Goal: Task Accomplishment & Management: Use online tool/utility

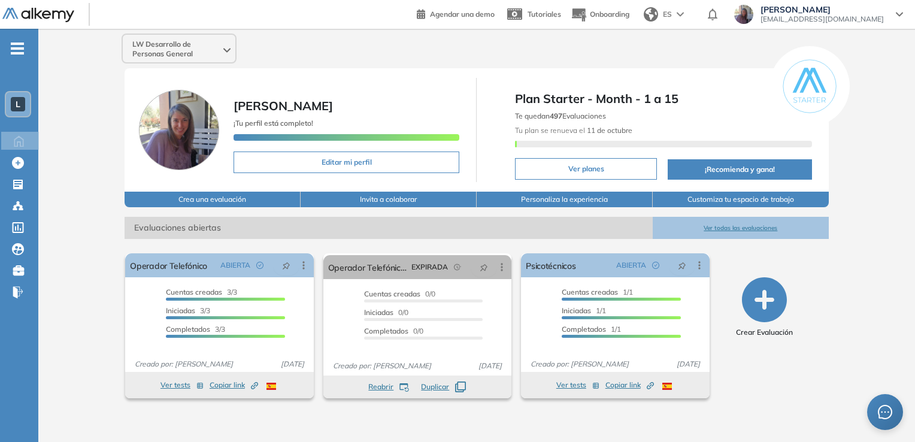
click at [759, 307] on icon "button" at bounding box center [764, 299] width 45 height 45
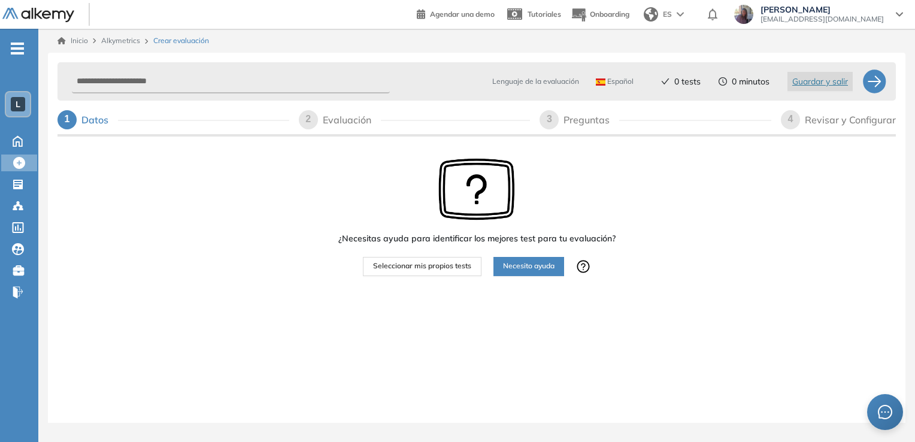
click at [453, 267] on span "Seleccionar mis propios tests" at bounding box center [422, 266] width 98 height 11
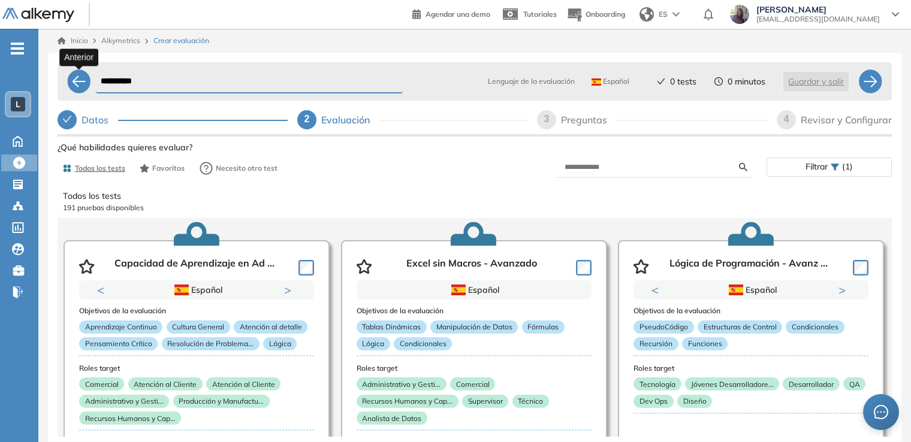
click at [80, 81] on div at bounding box center [79, 81] width 24 height 24
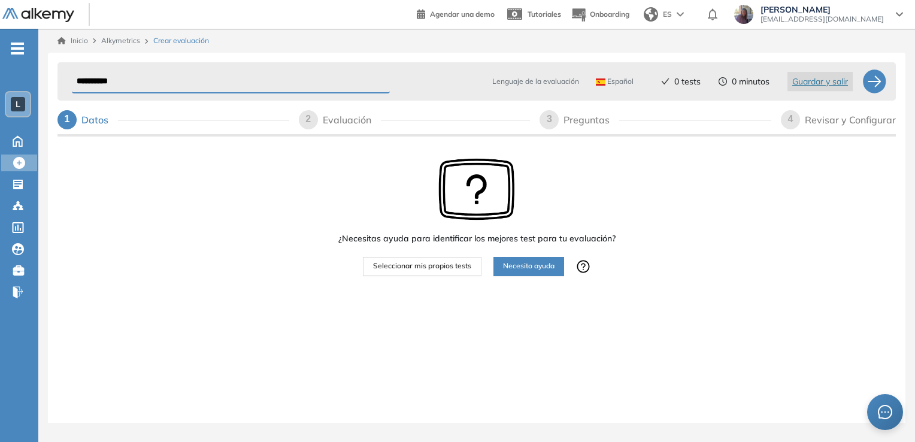
click at [544, 270] on span "Necesito ayuda" at bounding box center [529, 266] width 52 height 11
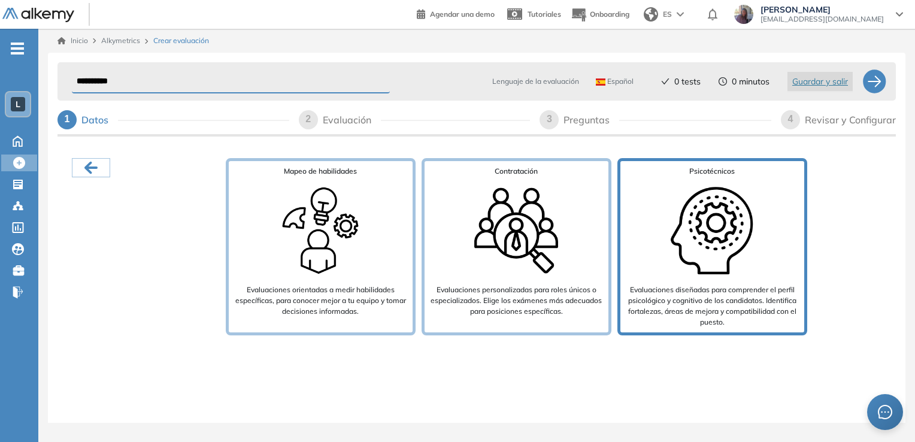
click at [757, 214] on img at bounding box center [712, 231] width 96 height 96
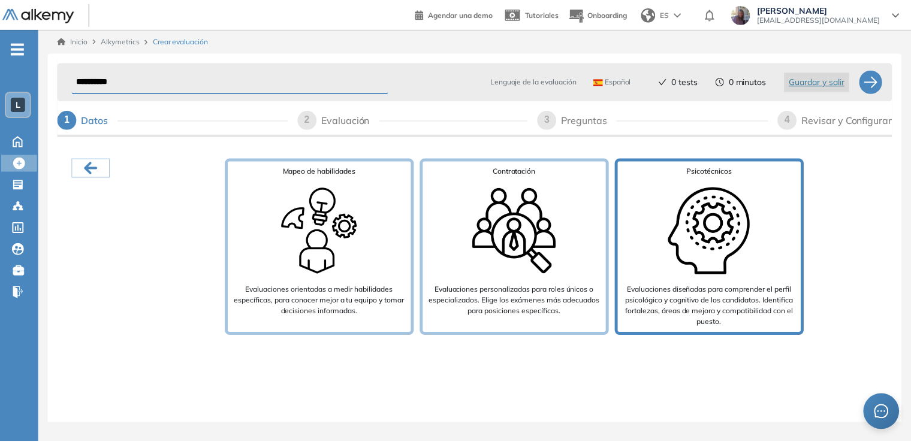
scroll to position [24, 0]
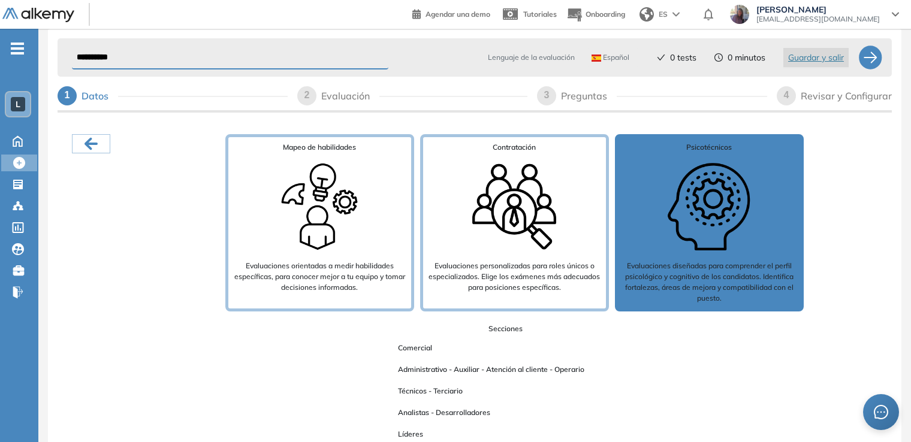
click at [412, 350] on span "Comercial" at bounding box center [414, 348] width 53 height 16
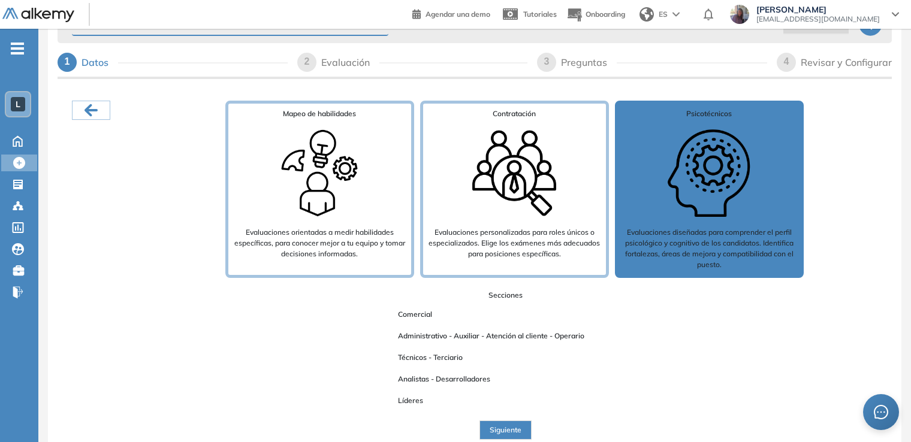
scroll to position [59, 0]
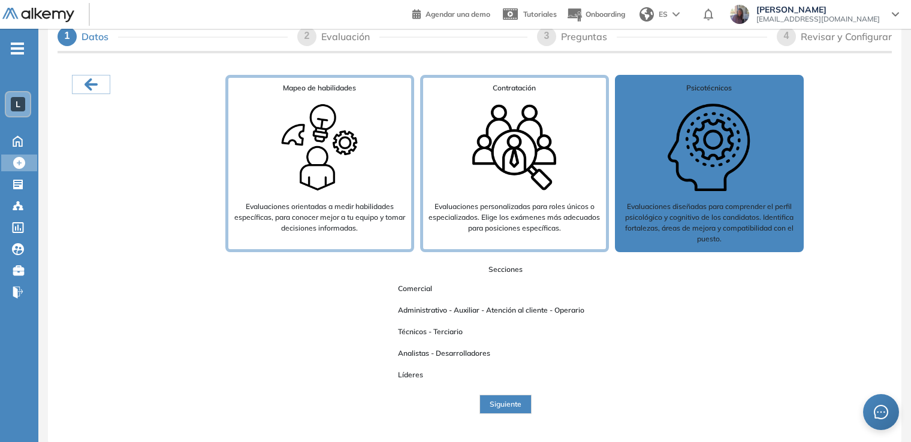
click at [425, 284] on span "Comercial" at bounding box center [414, 289] width 53 height 16
click at [413, 286] on span "Comercial" at bounding box center [414, 289] width 53 height 16
click at [513, 404] on span "Siguiente" at bounding box center [505, 404] width 32 height 11
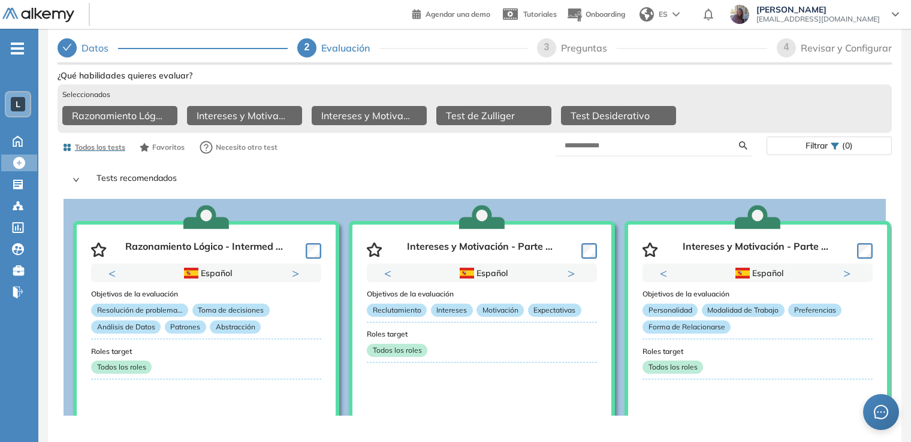
scroll to position [60, 0]
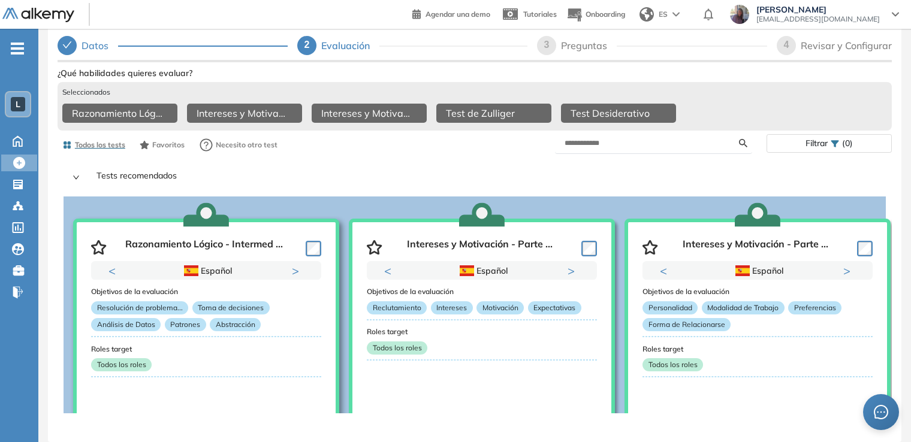
click at [248, 231] on div "Razonamiento Lógico - Intermed ..." at bounding box center [206, 245] width 230 height 32
click at [248, 241] on p "Razonamiento Lógico - Intermed ..." at bounding box center [204, 247] width 158 height 18
click at [234, 238] on p "Razonamiento Lógico - Intermed ..." at bounding box center [204, 247] width 158 height 18
click at [181, 387] on div "Objetivos de la evaluación Resolución de problema... Toma de decisiones Análisi…" at bounding box center [206, 346] width 230 height 132
click at [896, 186] on div "**********" at bounding box center [474, 210] width 853 height 464
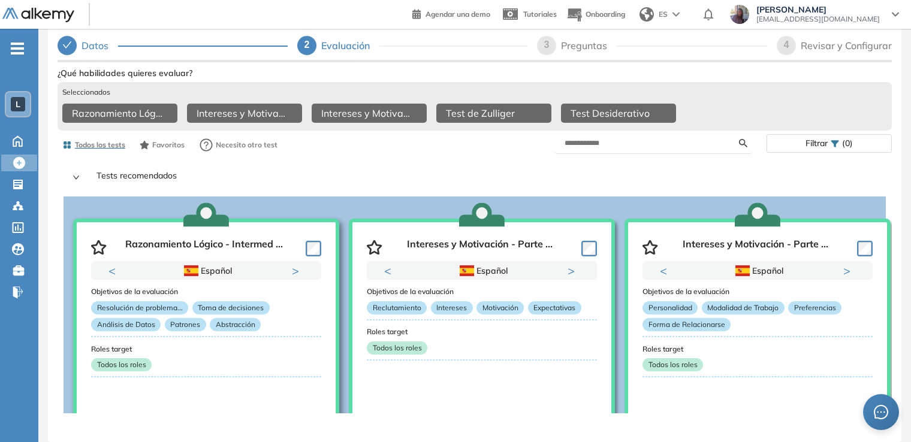
click at [278, 402] on div "Objetivos de la evaluación Resolución de problema... Toma de decisiones Análisi…" at bounding box center [206, 346] width 230 height 132
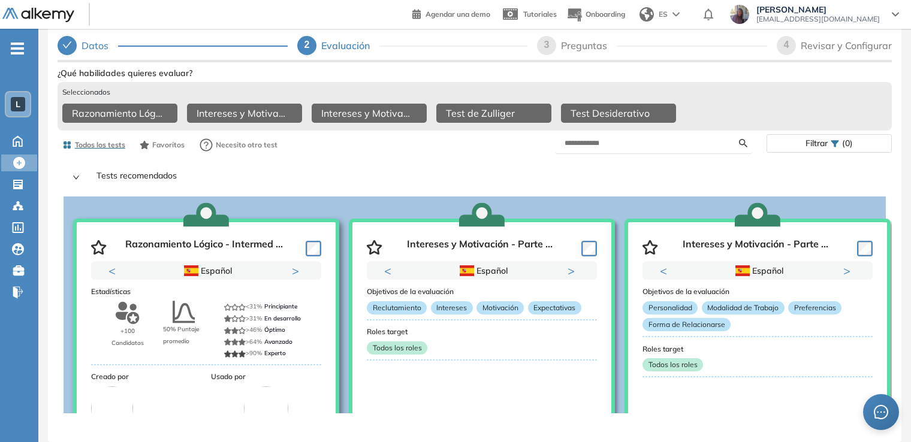
click at [278, 402] on img at bounding box center [266, 408] width 44 height 44
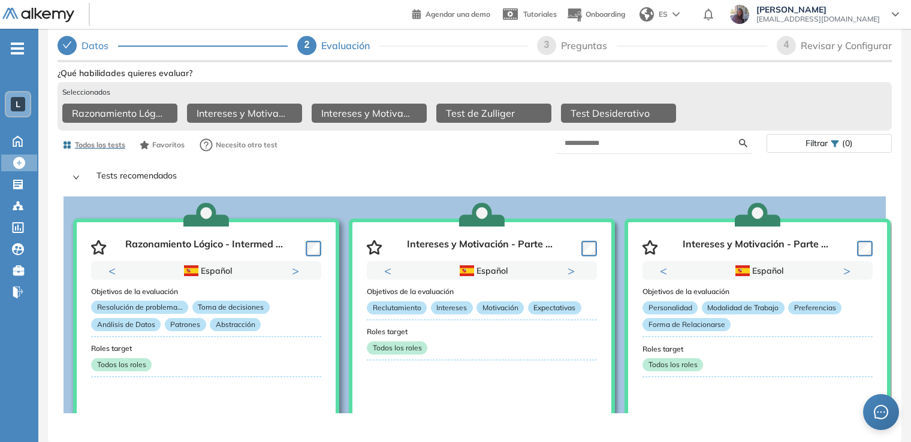
click at [278, 402] on div "Objetivos de la evaluación Resolución de problema... Toma de decisiones Análisi…" at bounding box center [206, 346] width 230 height 132
click at [56, 356] on div "**********" at bounding box center [474, 210] width 853 height 464
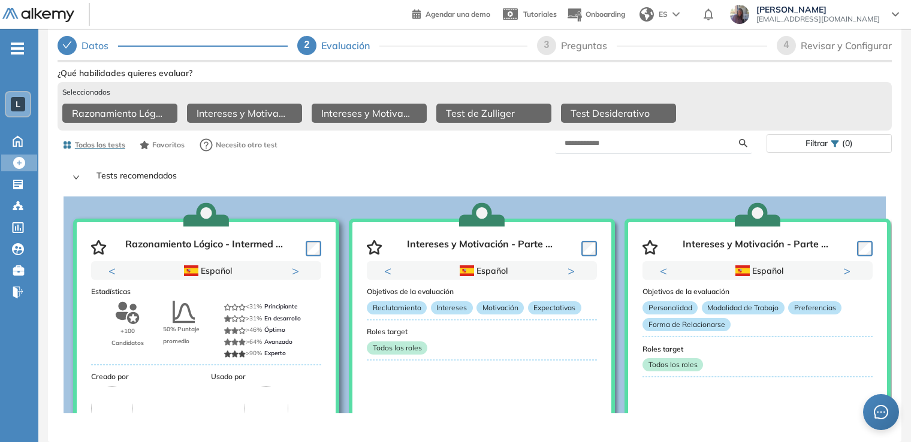
click at [265, 364] on div "Estadísticas +100 Candidatos 50% Puntaje promedio <31% Principiante >31% En des…" at bounding box center [206, 346] width 230 height 132
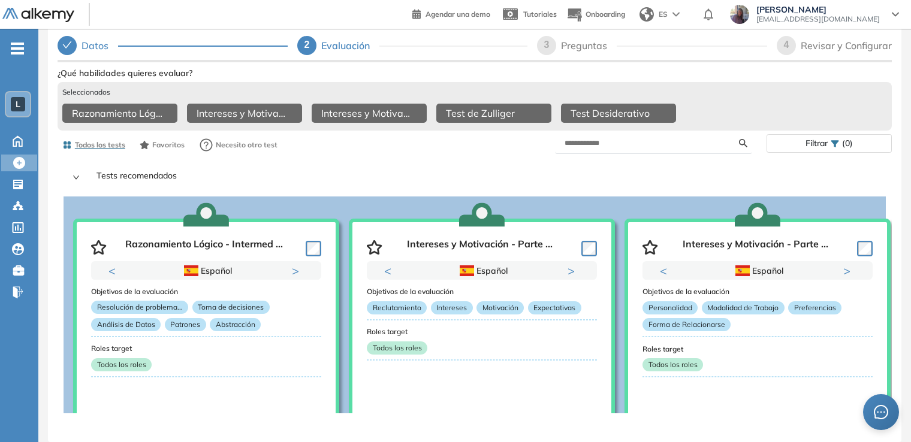
click at [76, 176] on icon "right" at bounding box center [76, 178] width 6 height 4
click at [143, 174] on p "Tests recomendados" at bounding box center [482, 178] width 790 height 18
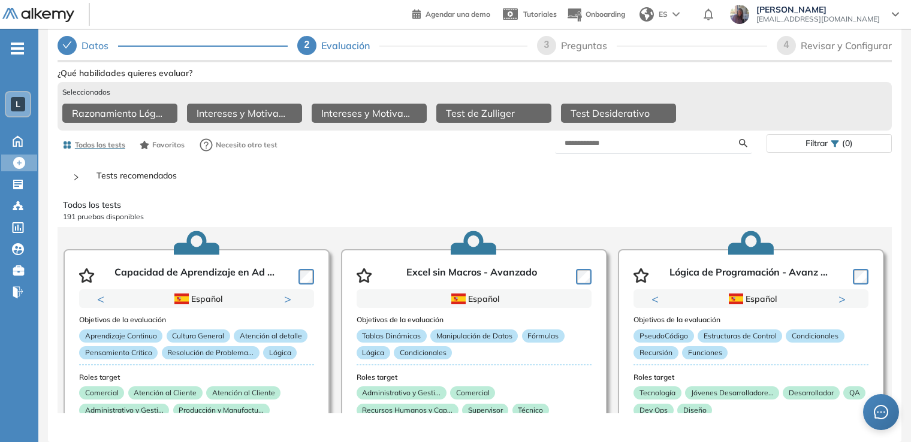
click at [143, 174] on p "Tests recomendados" at bounding box center [482, 178] width 790 height 18
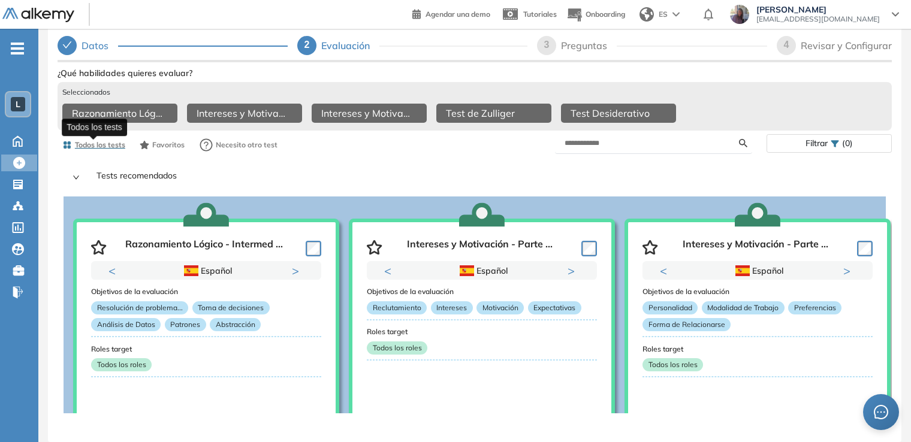
click at [112, 140] on span "Todos los tests" at bounding box center [100, 145] width 50 height 11
click at [77, 169] on div at bounding box center [79, 175] width 14 height 13
click at [74, 174] on icon "right" at bounding box center [75, 177] width 7 height 7
click at [607, 138] on input "text" at bounding box center [651, 143] width 174 height 11
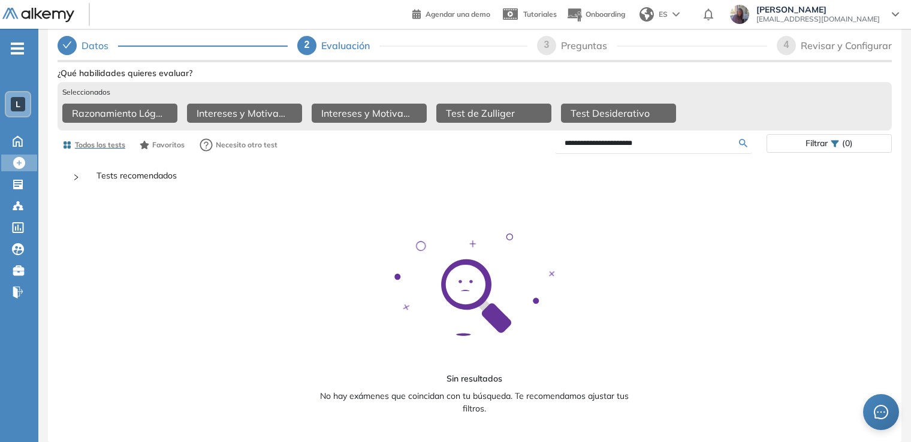
click at [581, 140] on input "**********" at bounding box center [651, 143] width 174 height 11
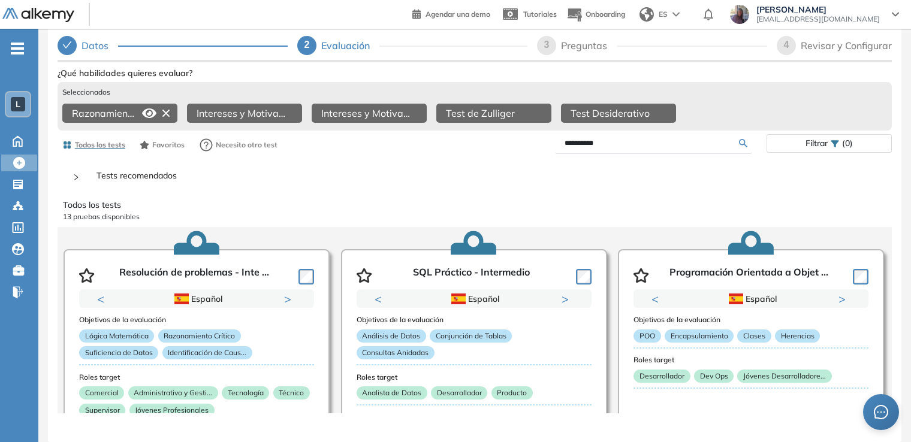
click at [149, 108] on icon at bounding box center [149, 113] width 14 height 10
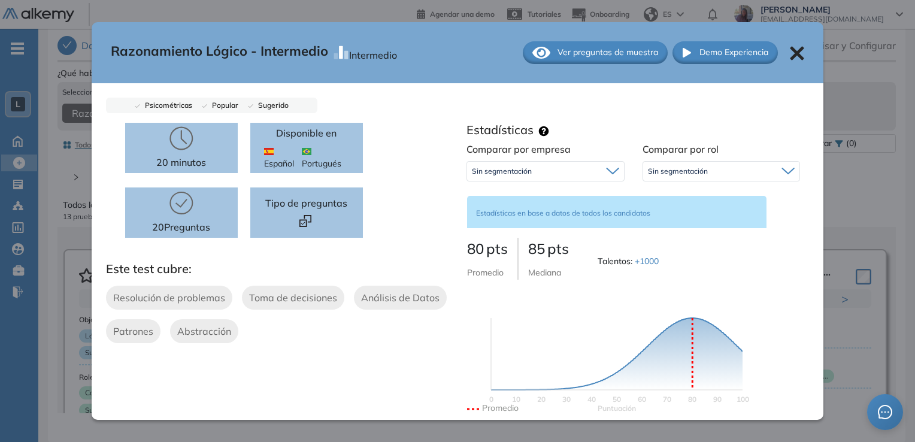
click at [613, 51] on span "Ver preguntas de muestra" at bounding box center [608, 52] width 101 height 13
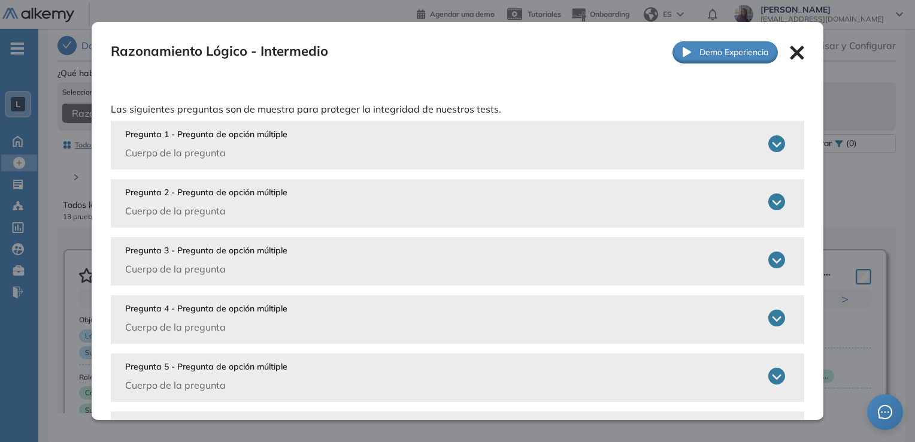
click at [772, 143] on icon at bounding box center [777, 143] width 17 height 17
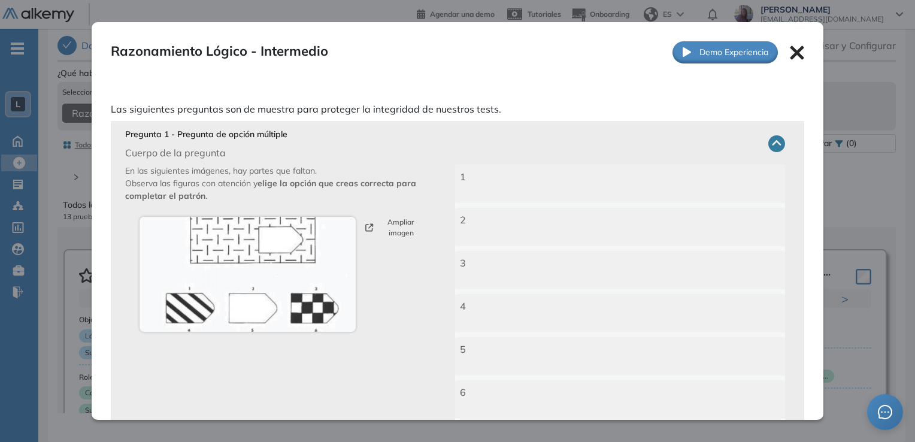
click at [772, 143] on icon at bounding box center [777, 143] width 17 height 17
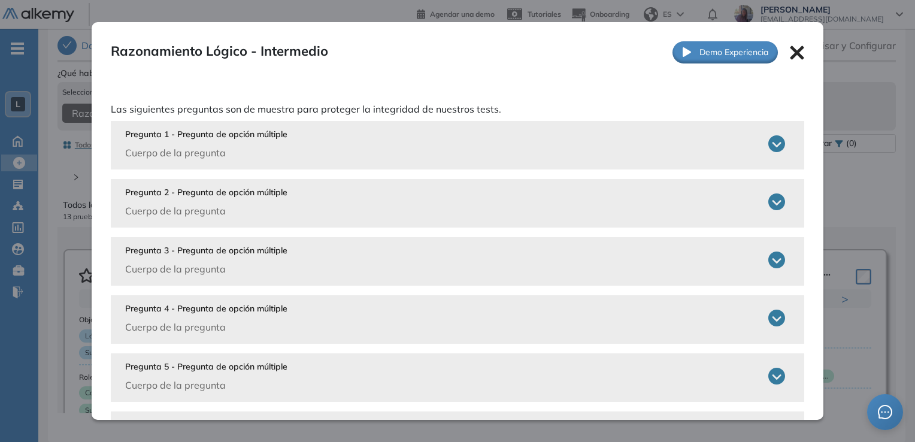
click at [791, 52] on icon at bounding box center [798, 53] width 14 height 14
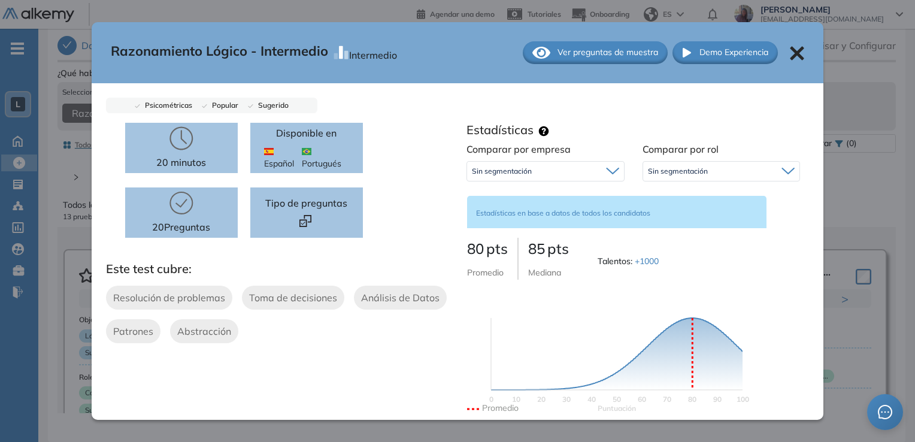
click at [793, 53] on icon at bounding box center [797, 53] width 14 height 14
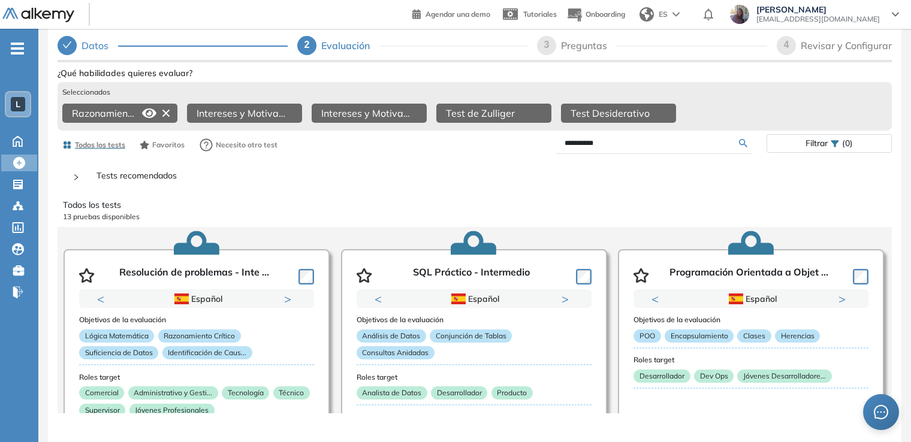
click at [645, 141] on input "**********" at bounding box center [651, 143] width 174 height 11
type input "********"
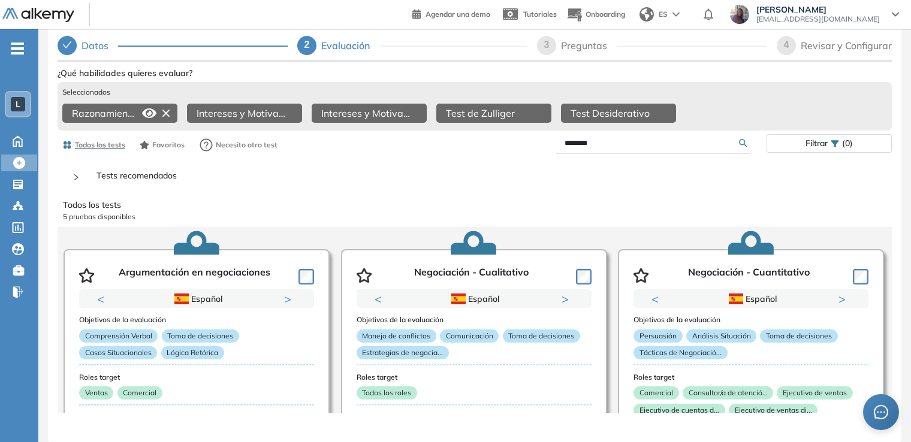
drag, startPoint x: 910, startPoint y: 212, endPoint x: 909, endPoint y: 272, distance: 59.9
click at [909, 272] on div "**********" at bounding box center [474, 186] width 872 height 464
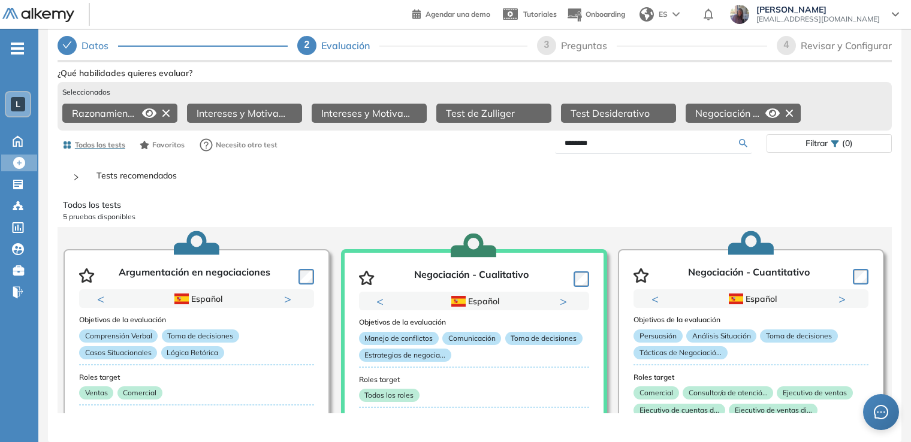
click at [769, 106] on icon at bounding box center [772, 113] width 14 height 14
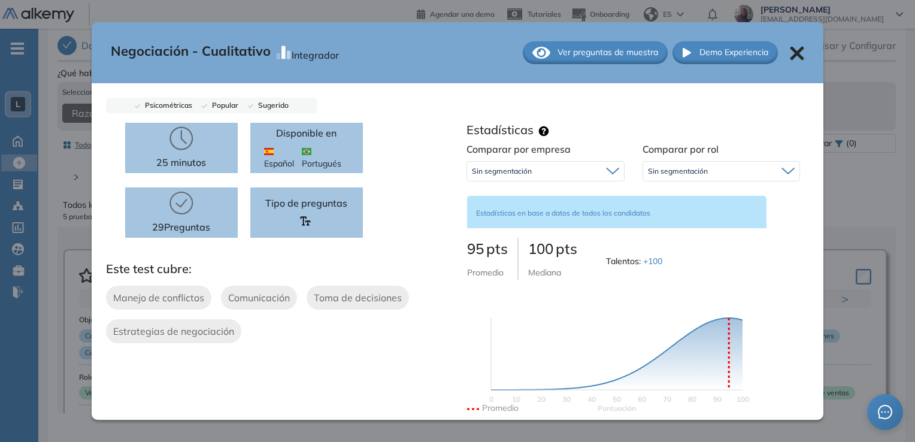
click at [564, 59] on div "Ver preguntas de muestra" at bounding box center [596, 52] width 146 height 23
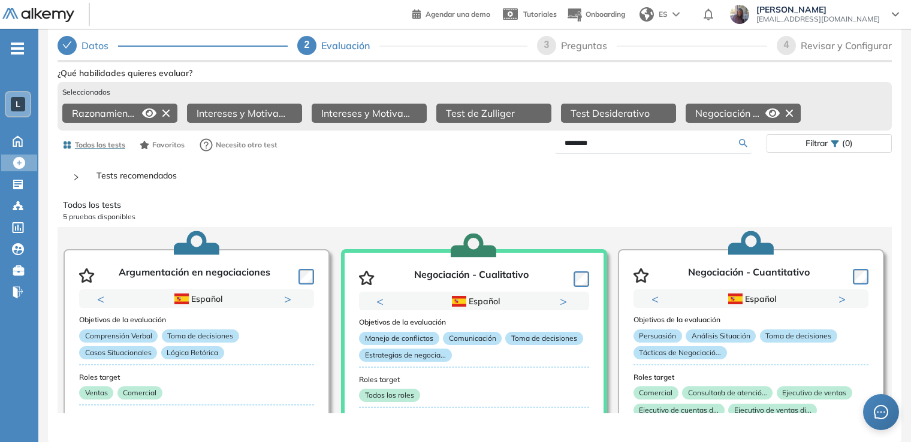
scroll to position [305, 0]
click at [868, 198] on div "Negociación - Cualitativo Integrador Ver preguntas de muestra Demo Experiencia …" at bounding box center [475, 280] width 834 height 430
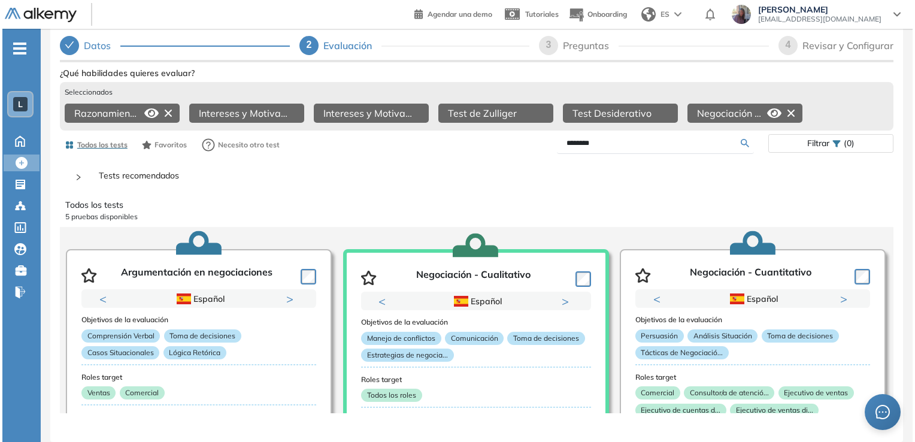
scroll to position [0, 0]
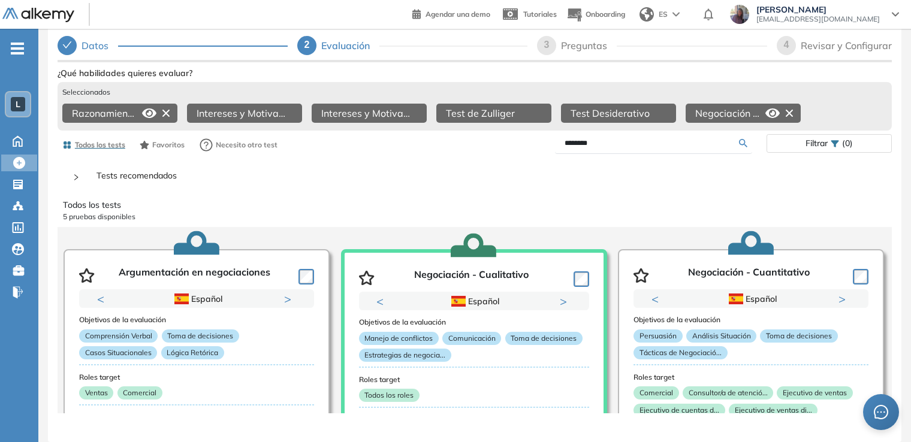
click at [788, 110] on icon at bounding box center [788, 113] width 7 height 7
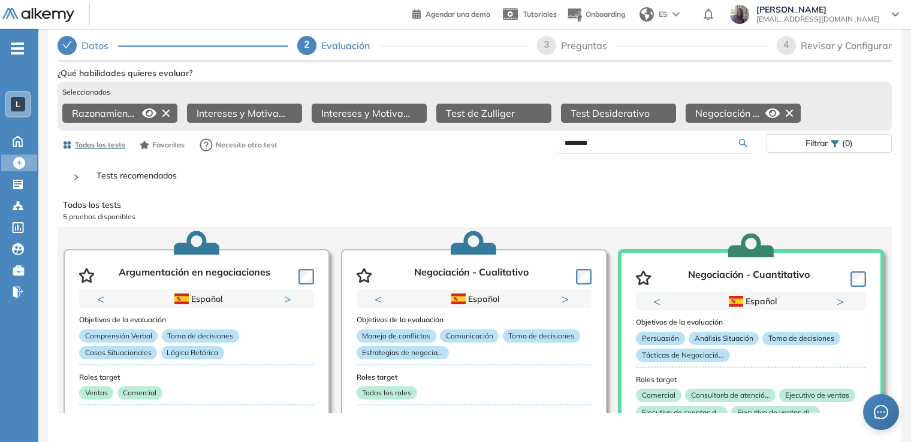
click at [773, 108] on icon at bounding box center [772, 113] width 14 height 10
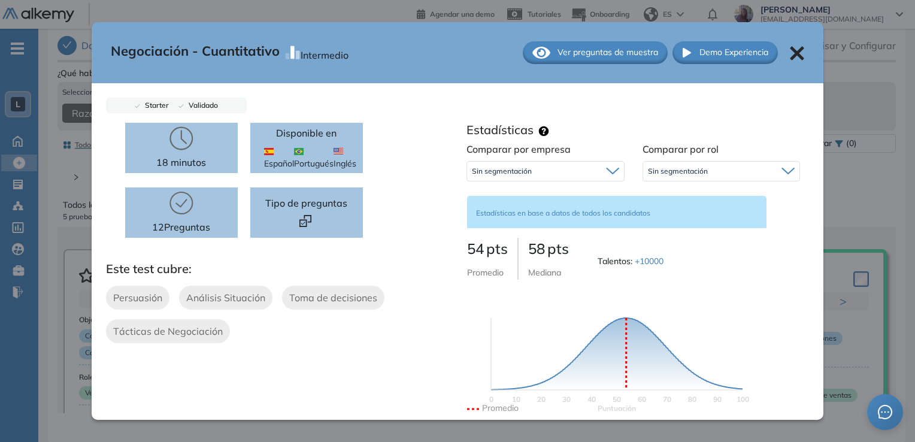
click at [558, 50] on span "Ver preguntas de muestra" at bounding box center [608, 52] width 101 height 13
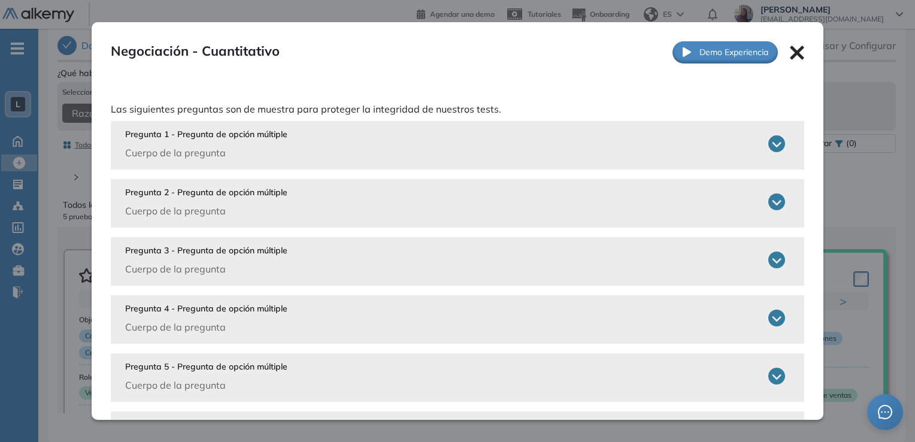
click at [769, 146] on icon at bounding box center [777, 143] width 17 height 17
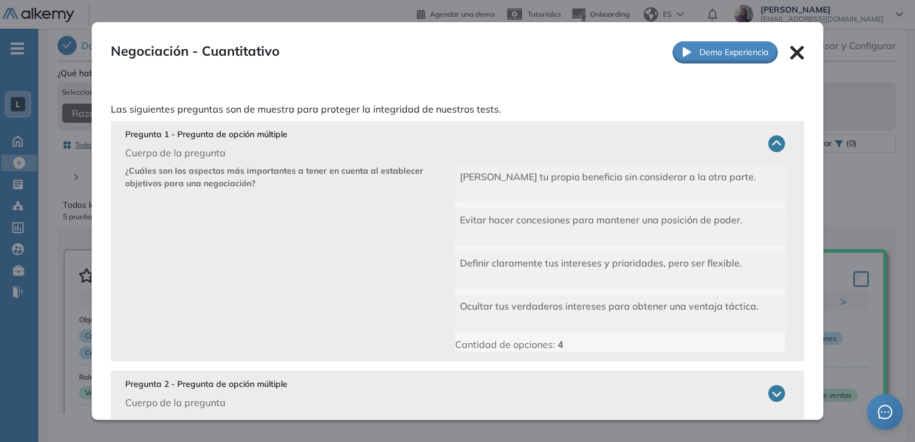
click at [769, 146] on icon at bounding box center [777, 143] width 17 height 17
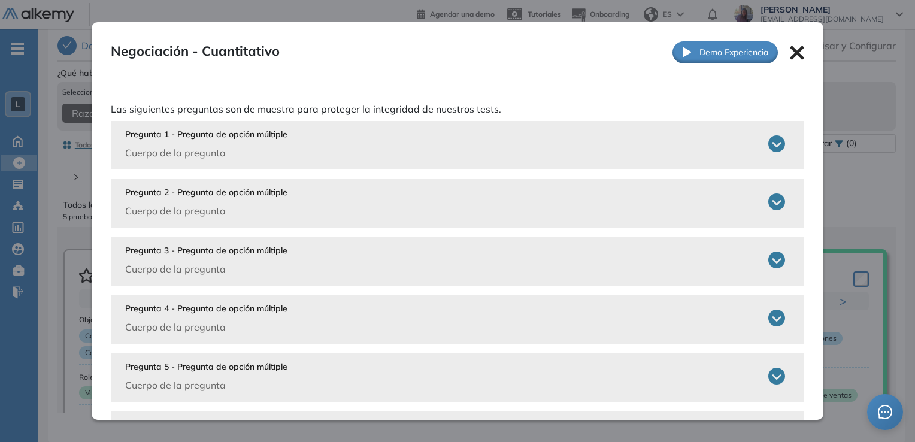
click at [792, 54] on icon at bounding box center [797, 53] width 14 height 14
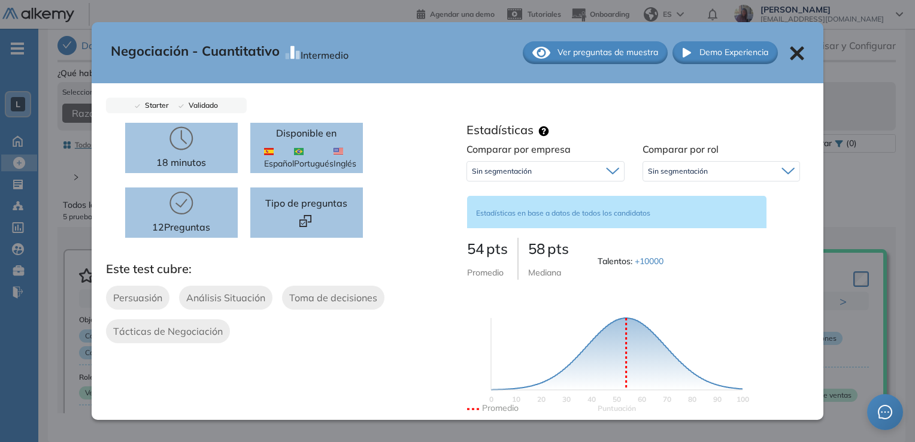
click at [791, 55] on icon at bounding box center [798, 53] width 14 height 14
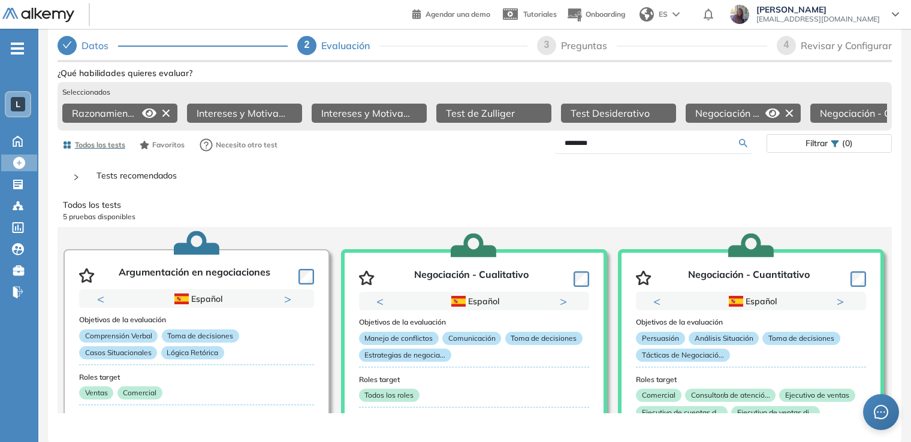
click at [786, 104] on icon at bounding box center [788, 113] width 19 height 19
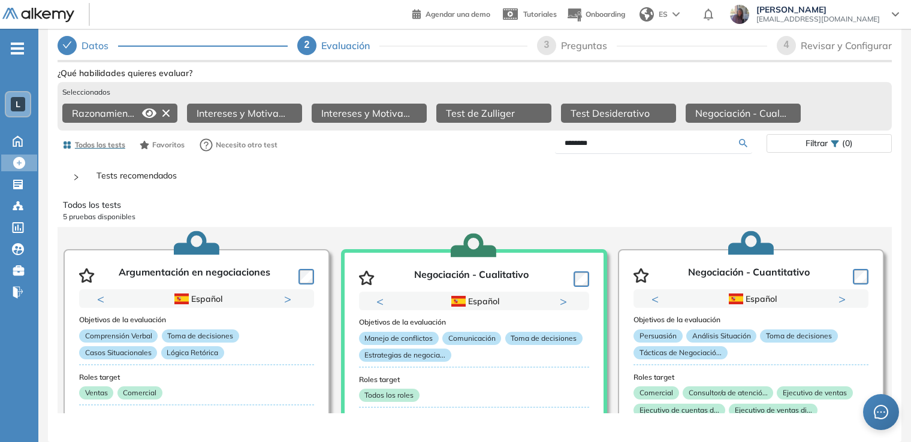
click at [0, 0] on icon at bounding box center [0, 0] width 0 height 0
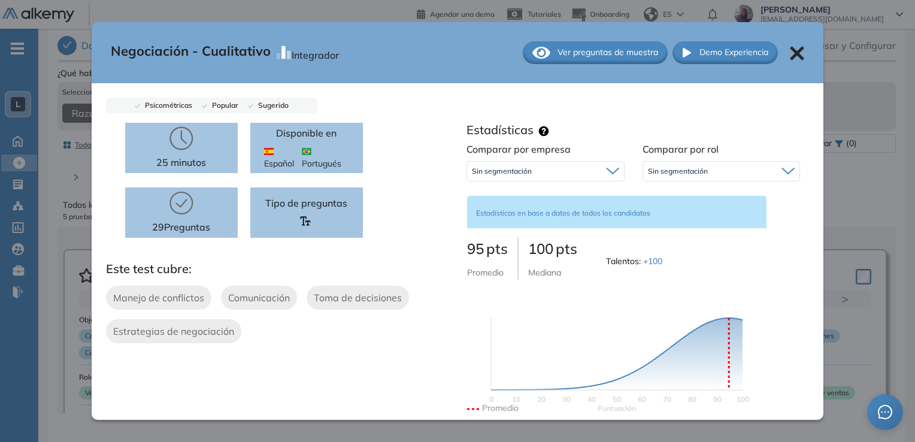
click at [791, 52] on icon at bounding box center [798, 53] width 14 height 14
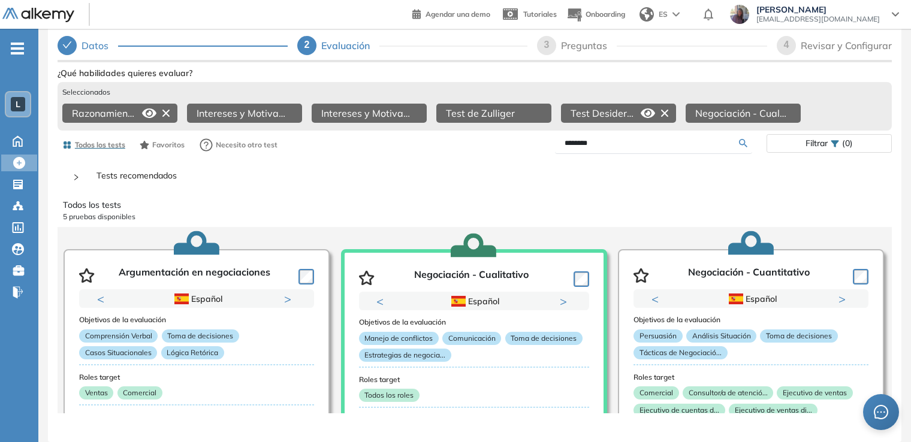
click at [649, 108] on icon at bounding box center [647, 113] width 14 height 10
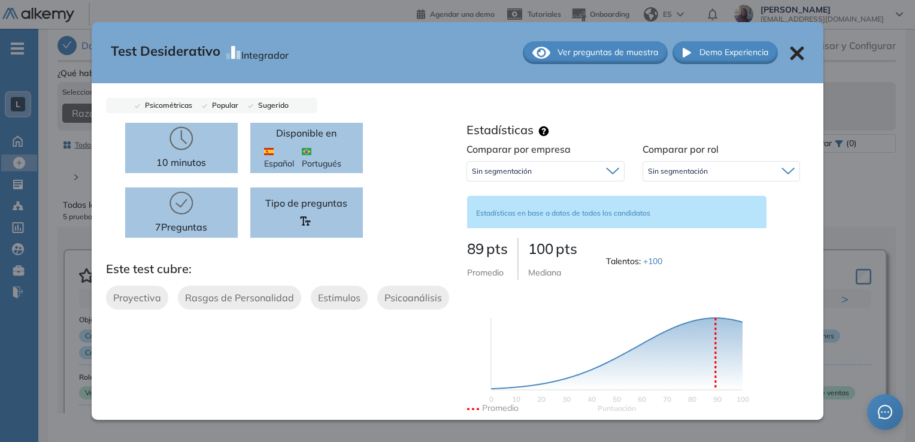
click at [791, 49] on icon at bounding box center [798, 53] width 14 height 14
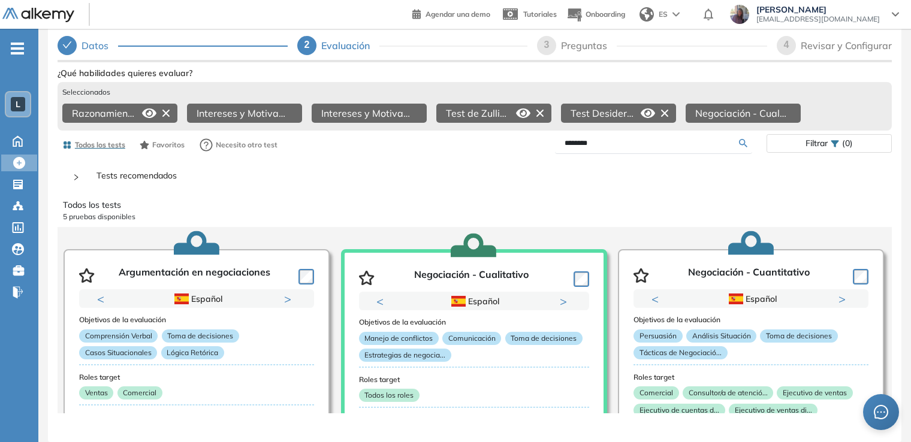
click at [524, 108] on icon at bounding box center [523, 113] width 14 height 10
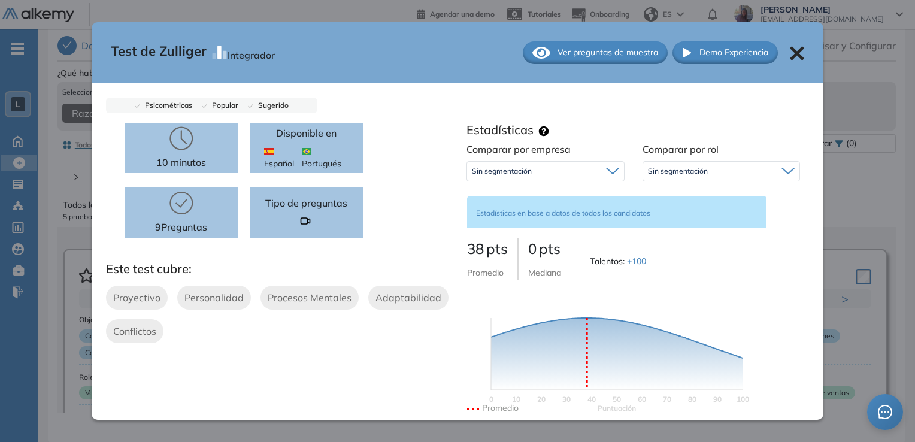
click at [792, 56] on icon at bounding box center [798, 53] width 14 height 14
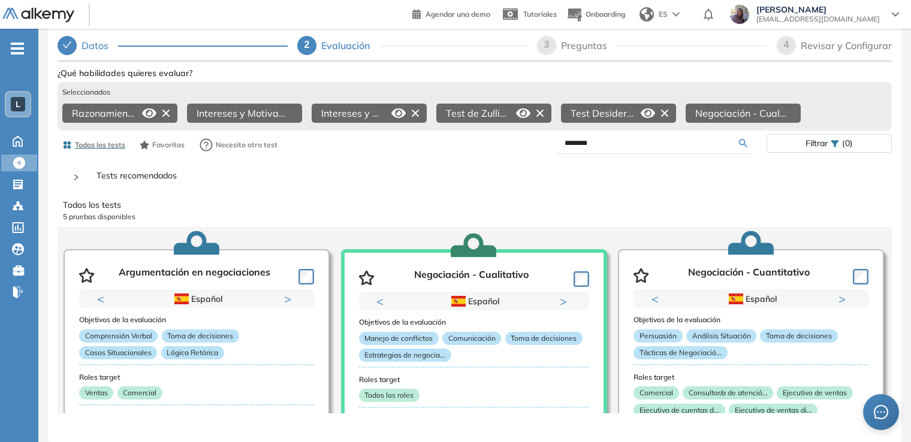
click at [397, 108] on icon at bounding box center [398, 113] width 14 height 10
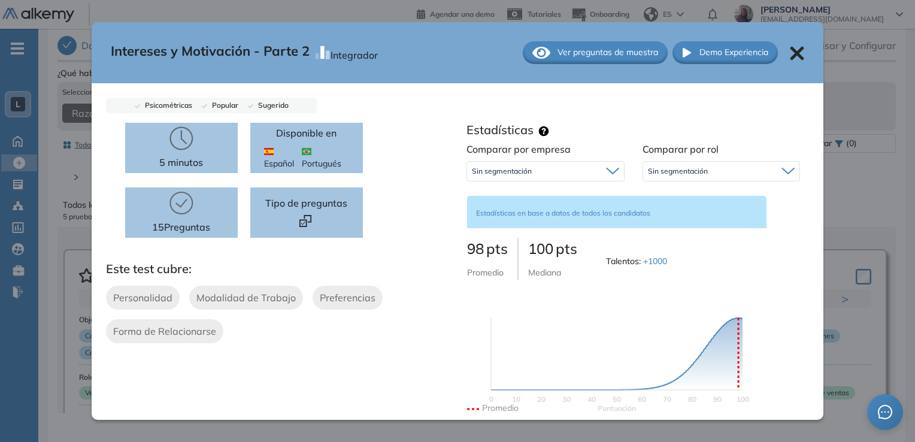
click at [793, 61] on div "Intereses y Motivación - Parte 2 Integrador Ver preguntas de muestra Demo Exper…" at bounding box center [458, 52] width 732 height 61
click at [790, 49] on icon at bounding box center [797, 53] width 14 height 14
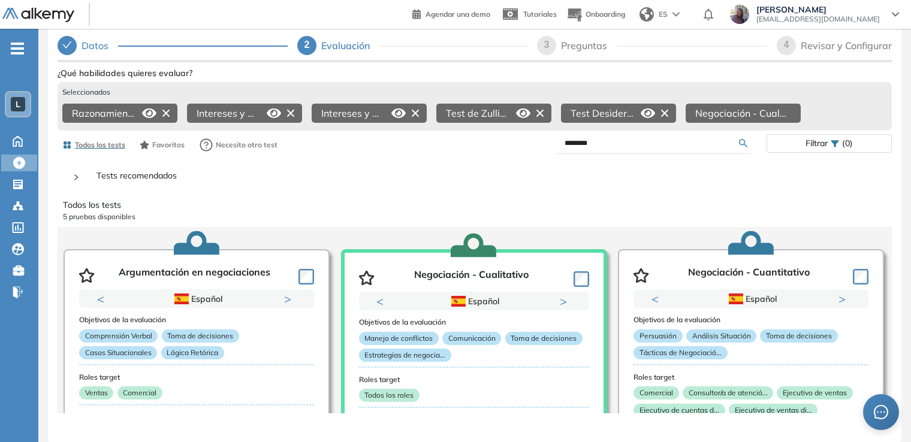
click at [276, 108] on icon at bounding box center [274, 113] width 14 height 10
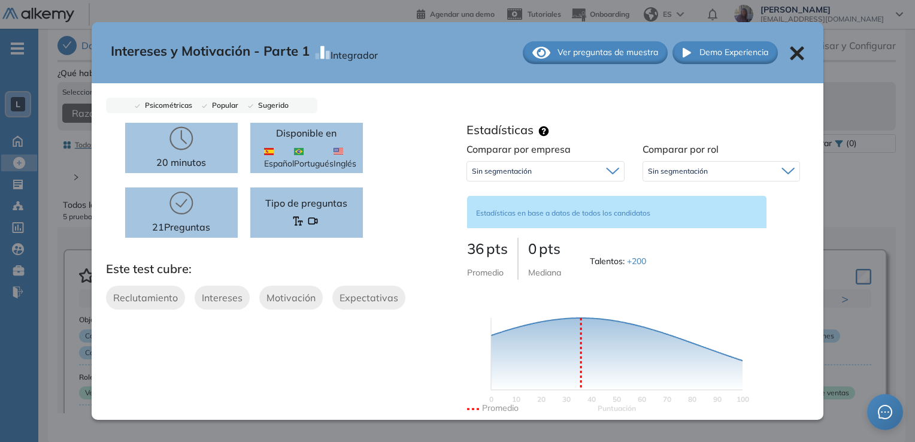
click at [791, 55] on icon at bounding box center [798, 53] width 14 height 14
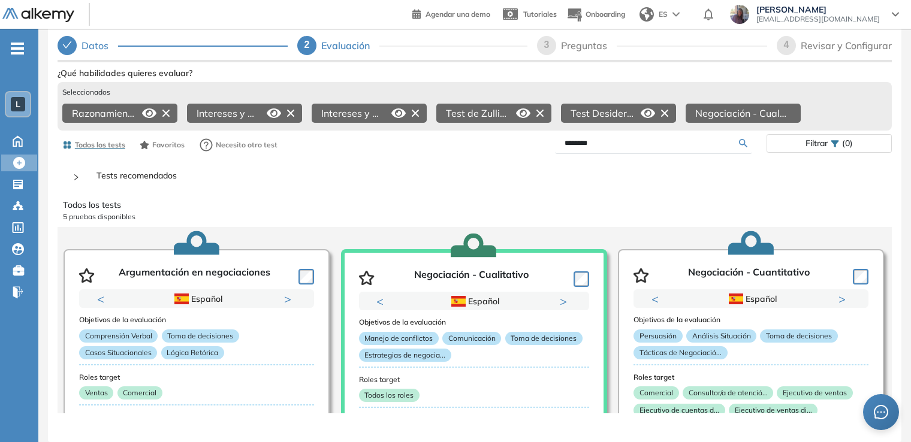
click at [146, 106] on icon at bounding box center [149, 113] width 14 height 14
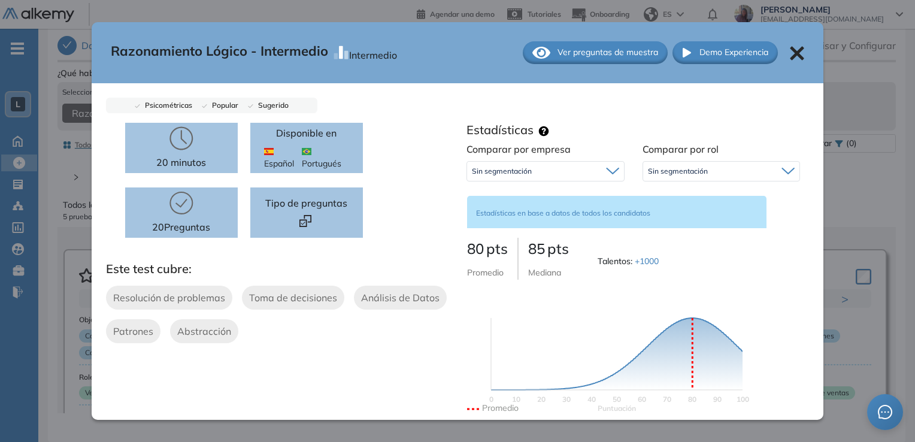
click at [791, 47] on icon at bounding box center [797, 53] width 14 height 14
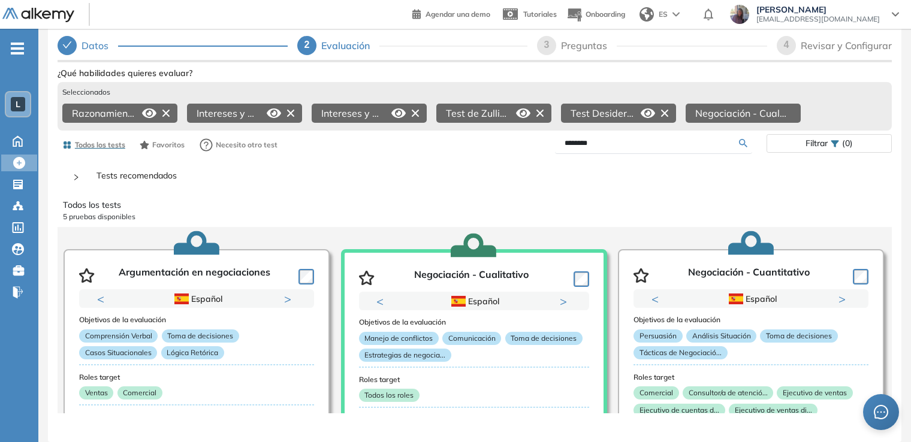
click at [53, 285] on div "**********" at bounding box center [474, 210] width 853 height 464
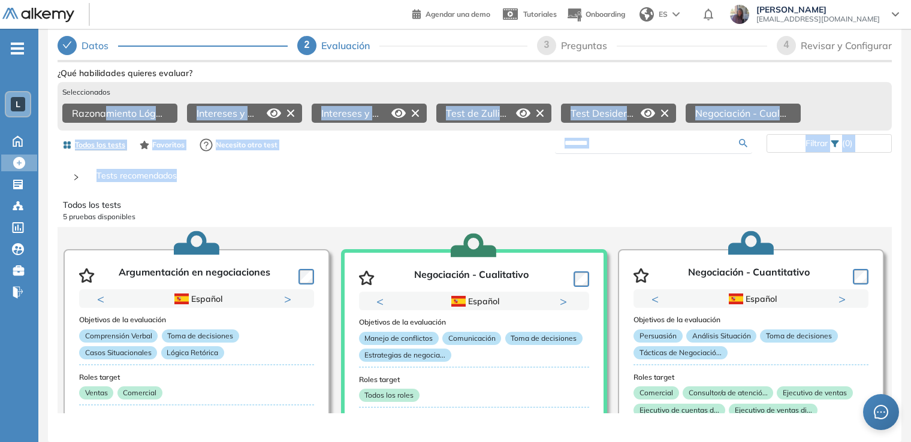
drag, startPoint x: 103, startPoint y: 105, endPoint x: 348, endPoint y: 171, distance: 253.7
click at [348, 171] on div "Ver preguntas de muestra Demo Experiencia Starter Validado undefined minutos Pr…" at bounding box center [475, 280] width 834 height 430
click at [348, 171] on p "Tests recomendados" at bounding box center [482, 178] width 790 height 18
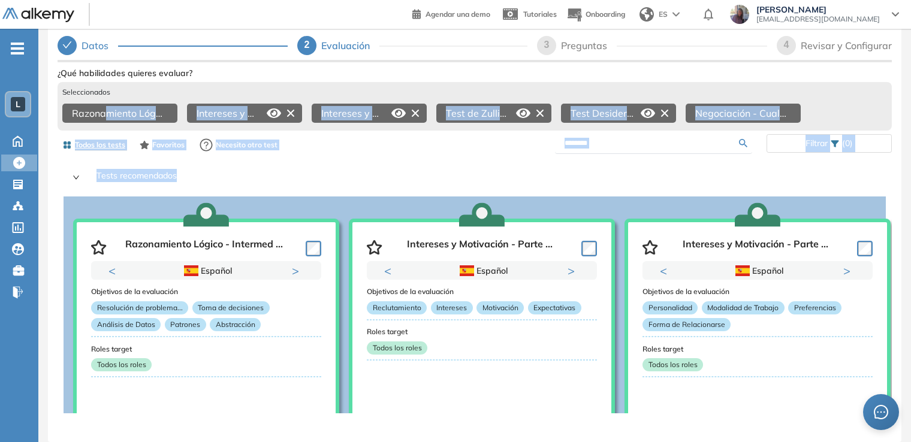
click at [348, 171] on p "Tests recomendados" at bounding box center [482, 178] width 790 height 18
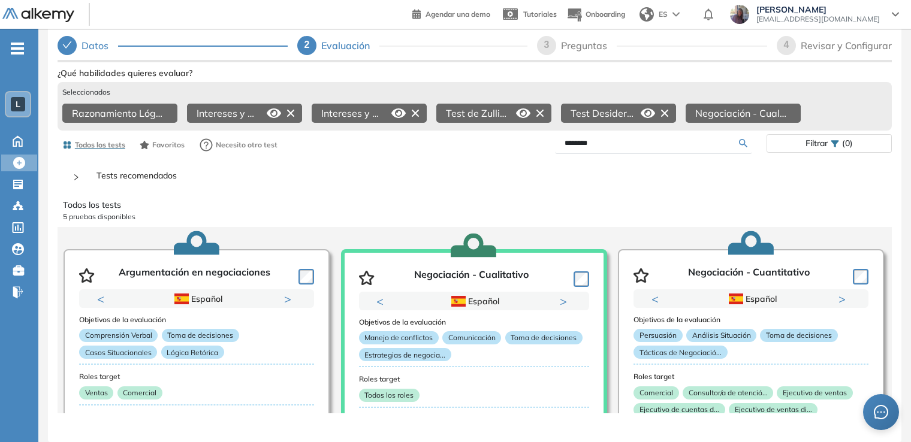
click at [348, 171] on p "Tests recomendados" at bounding box center [482, 178] width 790 height 18
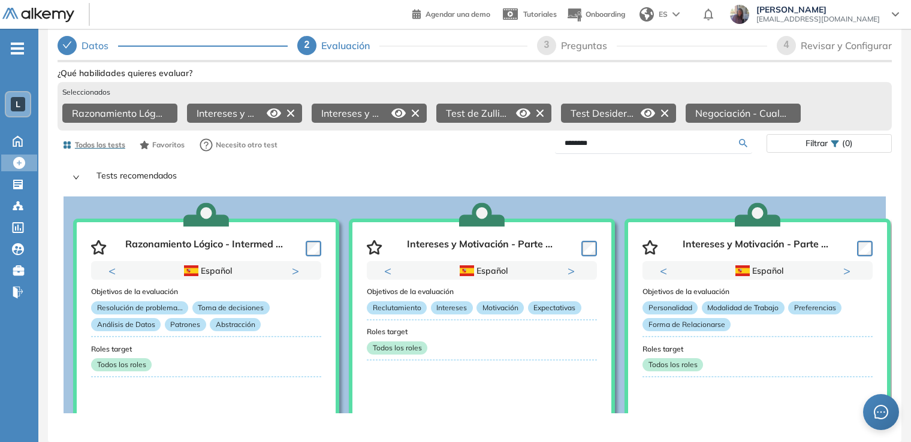
click at [347, 171] on p "Tests recomendados" at bounding box center [482, 178] width 790 height 18
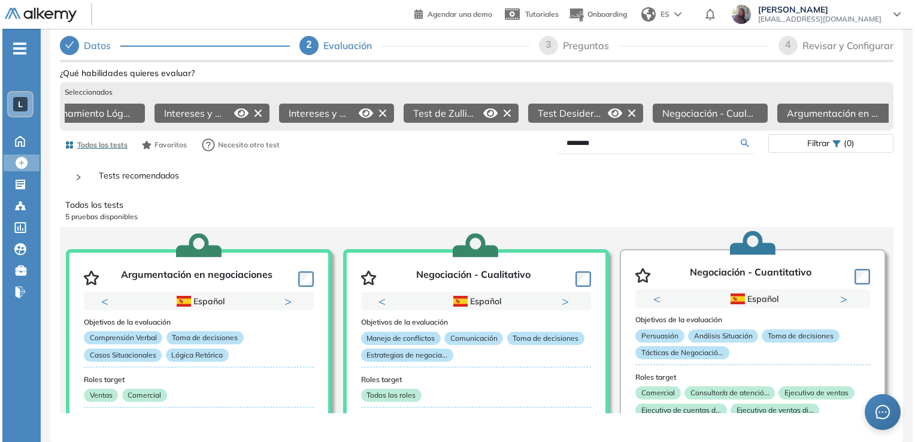
scroll to position [0, 38]
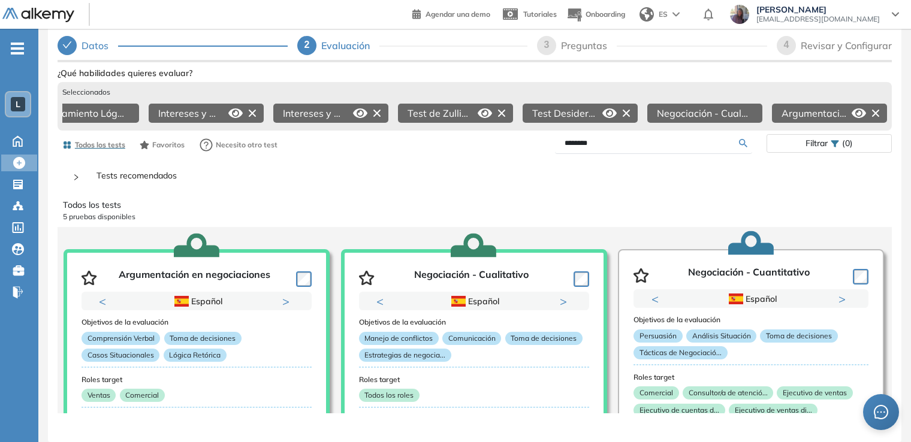
click at [859, 108] on icon at bounding box center [858, 113] width 14 height 10
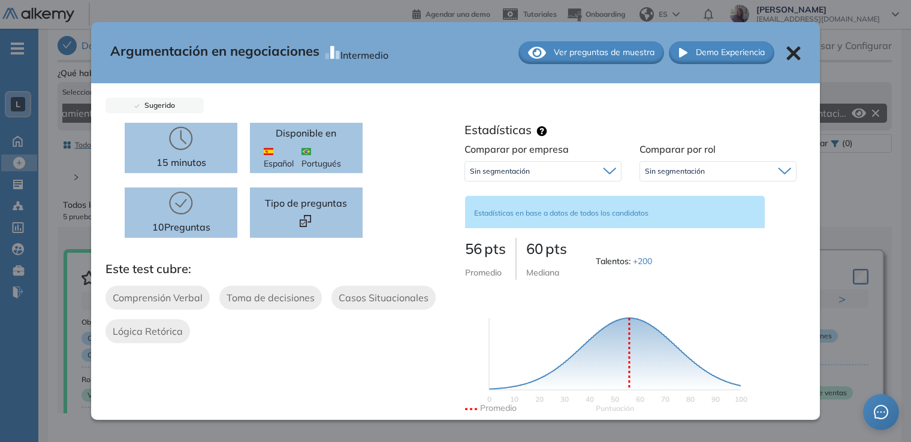
scroll to position [0, 34]
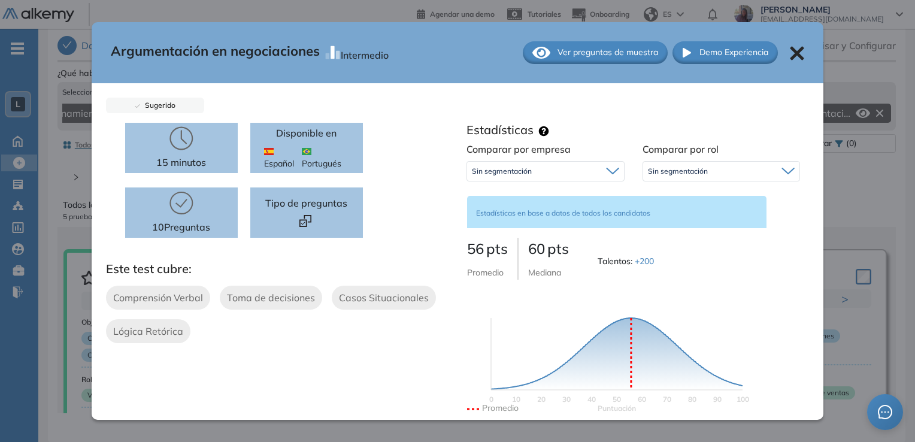
click at [604, 47] on span "Ver preguntas de muestra" at bounding box center [608, 52] width 101 height 13
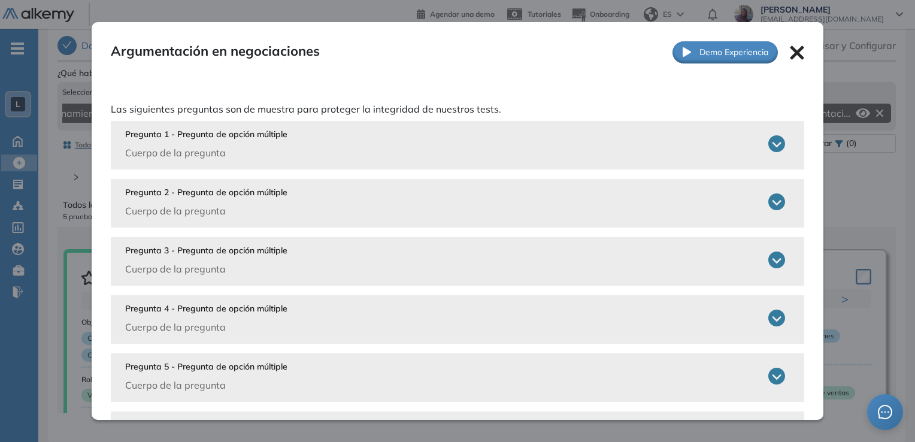
click at [772, 145] on icon at bounding box center [777, 143] width 17 height 17
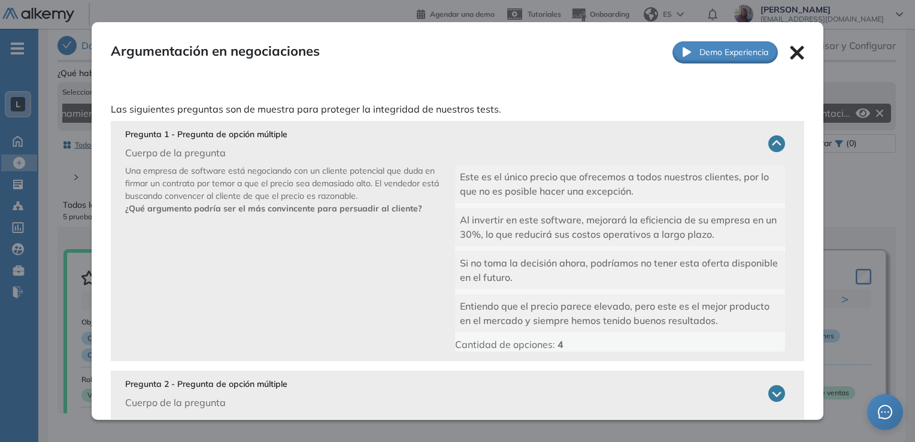
click at [791, 51] on icon at bounding box center [798, 53] width 14 height 14
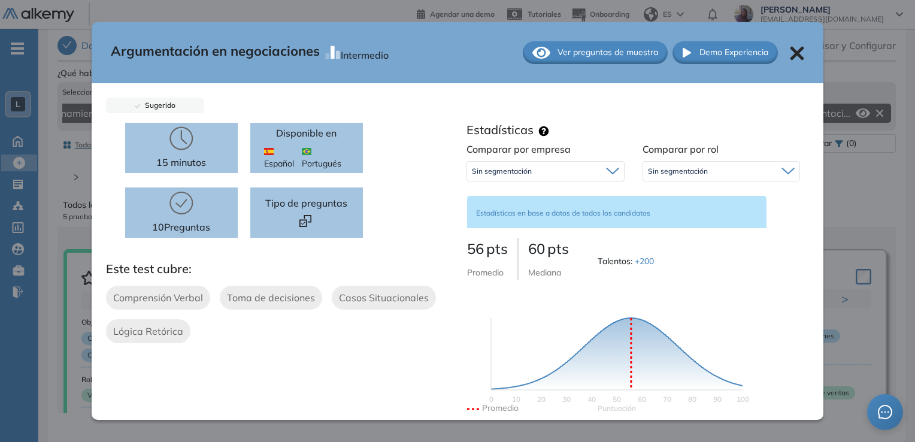
click at [793, 56] on icon at bounding box center [798, 53] width 14 height 14
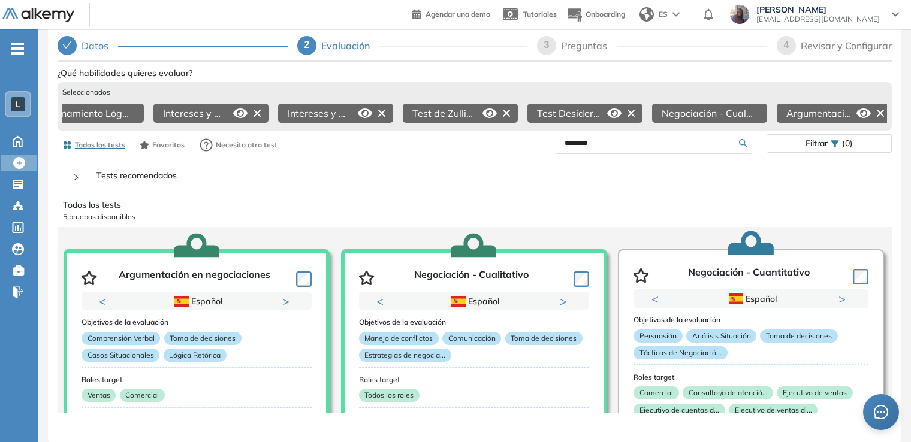
click at [881, 104] on icon at bounding box center [880, 113] width 19 height 19
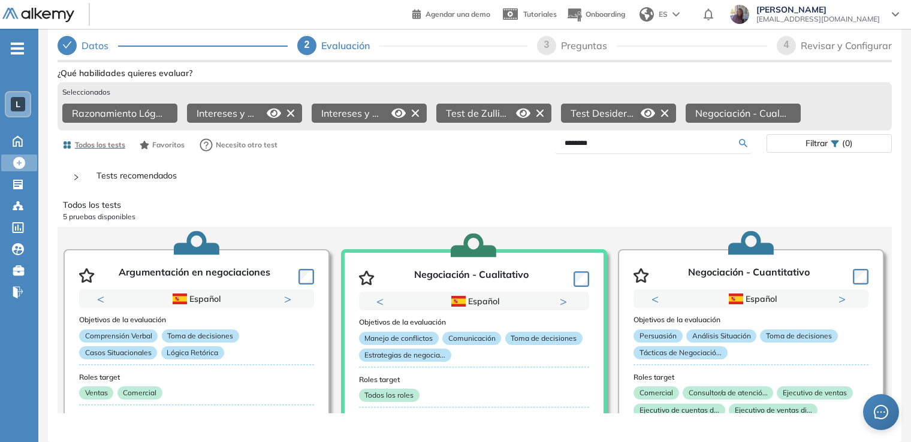
scroll to position [0, 0]
click at [96, 201] on p "Todos los tests" at bounding box center [474, 205] width 823 height 13
click at [95, 211] on p "5 pruebas disponibles" at bounding box center [474, 216] width 823 height 11
click at [89, 140] on span "Todos los tests" at bounding box center [100, 145] width 50 height 11
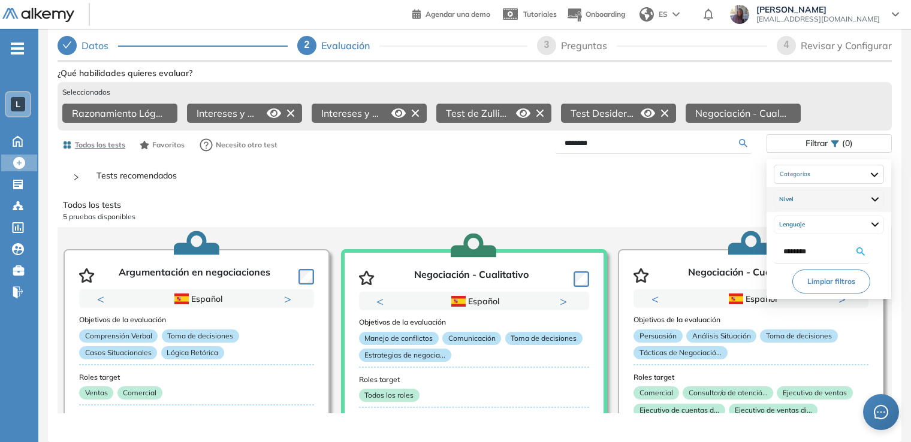
click at [878, 193] on img at bounding box center [874, 199] width 7 height 13
click at [878, 218] on img at bounding box center [874, 224] width 7 height 13
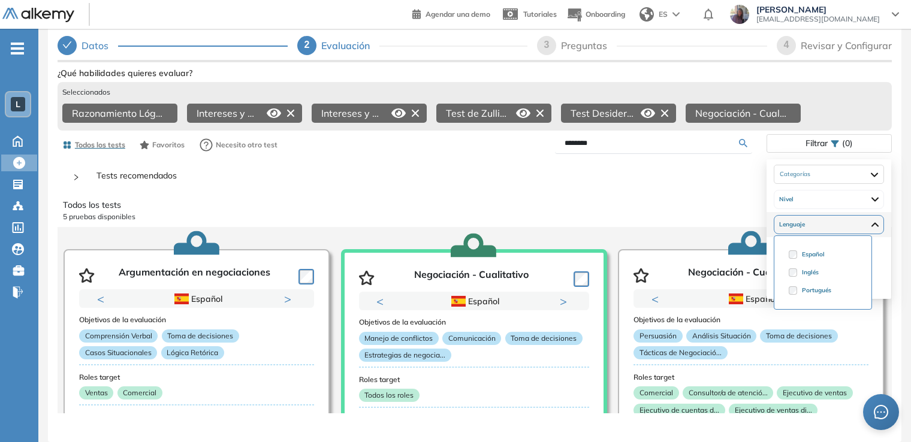
click at [878, 218] on img at bounding box center [874, 224] width 7 height 13
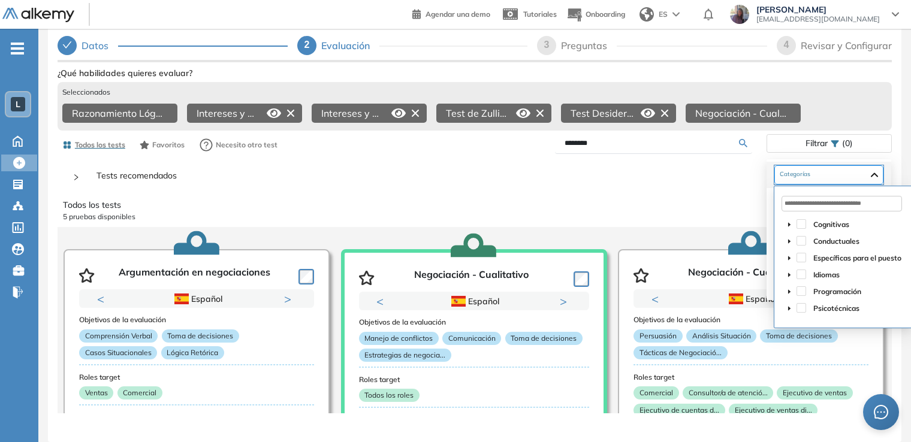
click at [883, 165] on div at bounding box center [828, 174] width 109 height 19
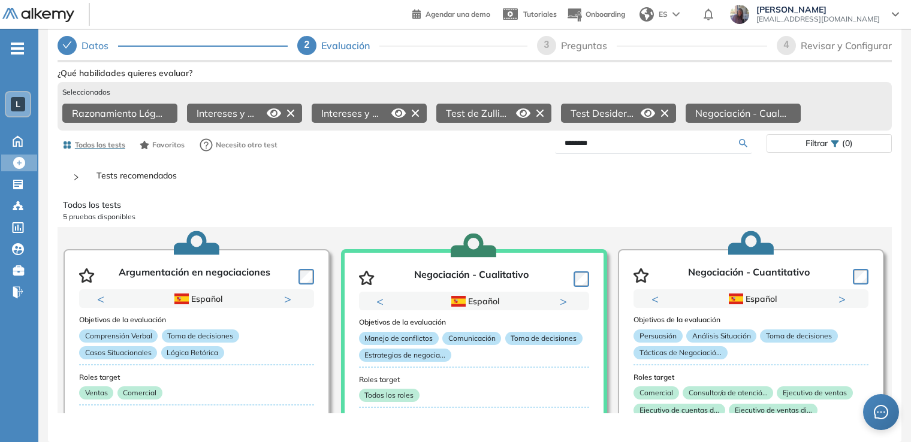
click at [697, 169] on p "Tests recomendados" at bounding box center [482, 178] width 790 height 18
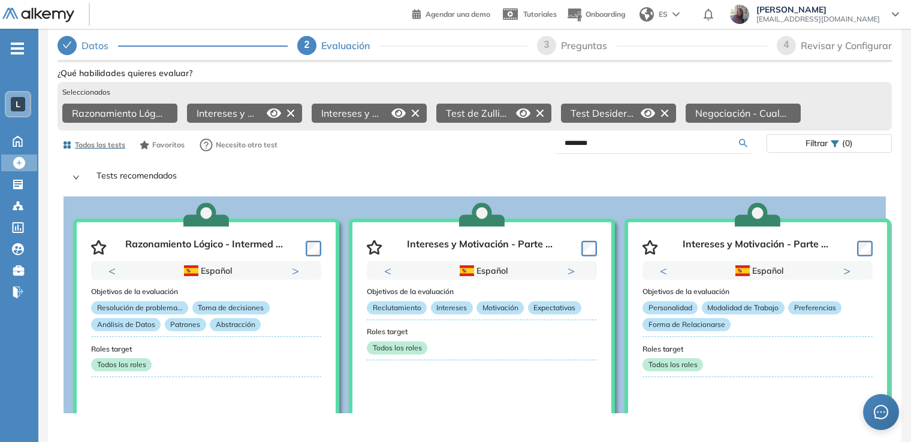
click at [697, 169] on p "Tests recomendados" at bounding box center [482, 178] width 790 height 18
